Goal: Task Accomplishment & Management: Manage account settings

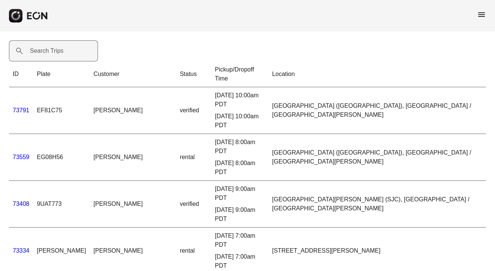
click at [56, 50] on label "Search Trips" at bounding box center [47, 50] width 34 height 9
click at [56, 50] on Trips "Search Trips" at bounding box center [53, 50] width 89 height 21
type Trips "********"
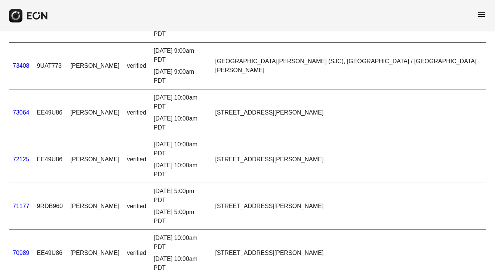
scroll to position [82, 0]
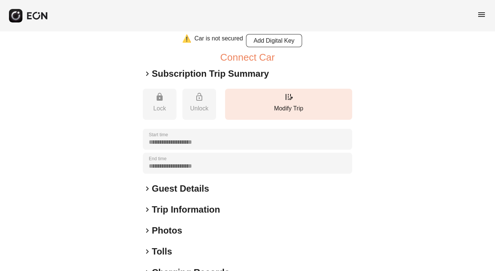
scroll to position [67, 0]
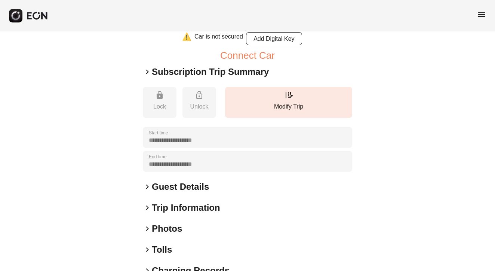
click at [147, 73] on span "keyboard_arrow_right" at bounding box center [147, 71] width 9 height 9
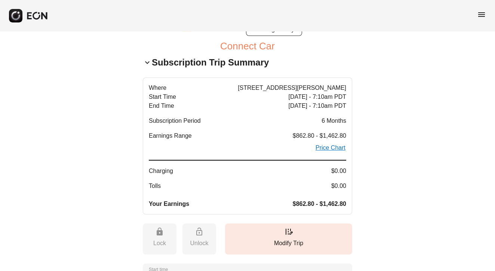
scroll to position [79, 0]
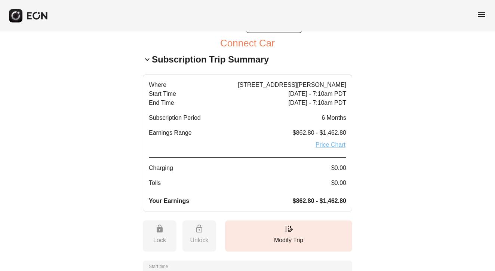
click at [331, 148] on link "Price Chart" at bounding box center [330, 144] width 31 height 9
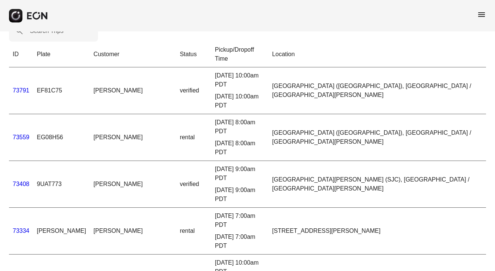
scroll to position [25, 0]
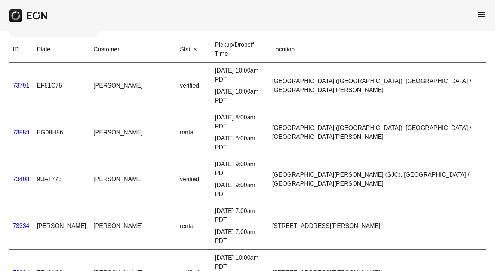
click at [480, 12] on span "menu" at bounding box center [481, 14] width 9 height 9
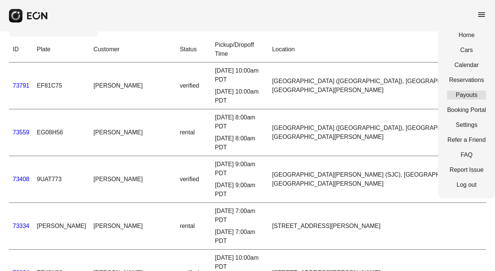
click at [474, 96] on link "Payouts" at bounding box center [466, 95] width 39 height 9
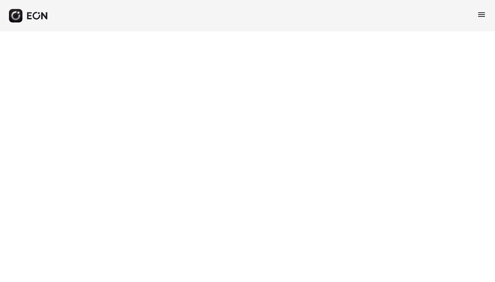
select select "**"
